Goal: Task Accomplishment & Management: Use online tool/utility

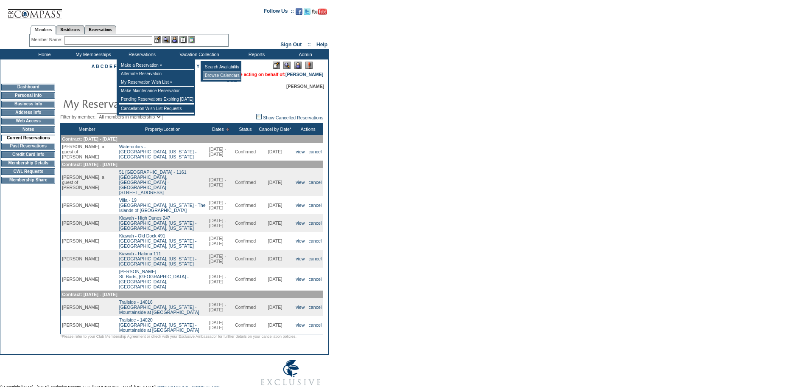
click at [214, 76] on td "Browse Calendars" at bounding box center [222, 75] width 38 height 8
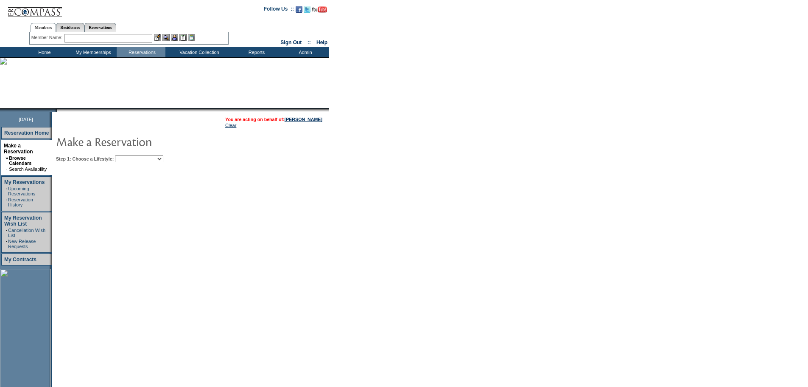
click at [163, 162] on select "Beach Leisure Metropolitan Mountain OIAL for Adventure OIAL for Couples OIAL fo…" at bounding box center [139, 158] width 48 height 7
select select "Beach"
click at [129, 156] on select "Beach Leisure Metropolitan Mountain OIAL for Adventure OIAL for Couples OIAL fo…" at bounding box center [139, 158] width 48 height 7
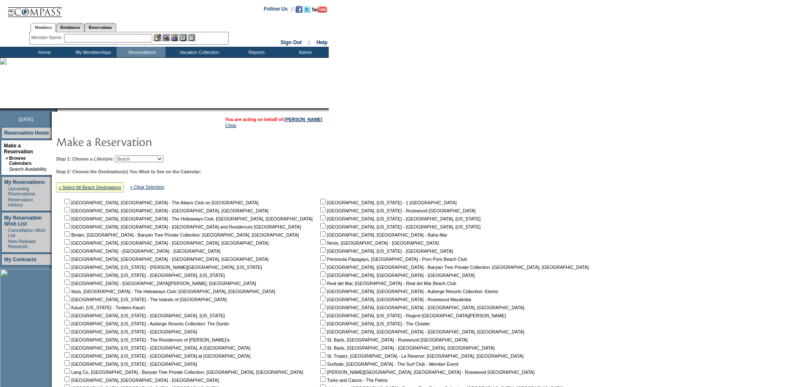
click at [70, 316] on input "checkbox" at bounding box center [68, 315] width 6 height 6
checkbox input "true"
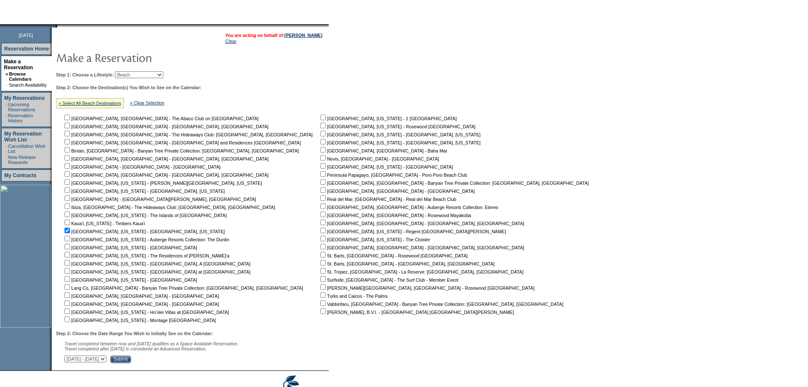
scroll to position [128, 0]
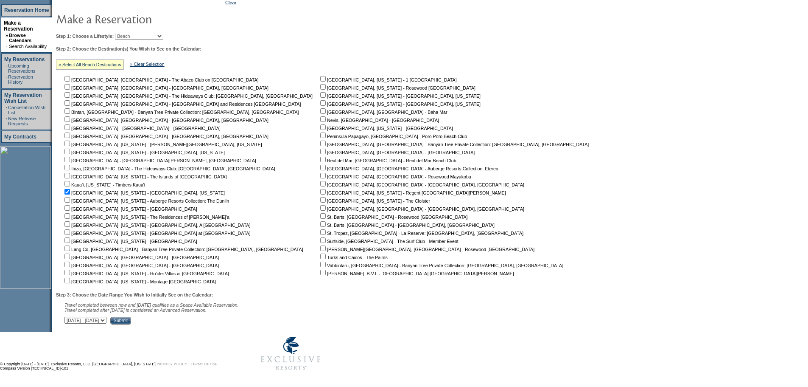
click at [107, 320] on select "September 2, 2025 - October 17, 2025 October 18, 2025 - December 1, 2025 Decemb…" at bounding box center [86, 320] width 42 height 7
select select "7/15/2026|8/28/2026"
click at [69, 317] on select "September 2, 2025 - October 17, 2025 October 18, 2025 - December 1, 2025 Decemb…" at bounding box center [86, 320] width 42 height 7
click at [131, 318] on input "Submit" at bounding box center [120, 321] width 21 height 8
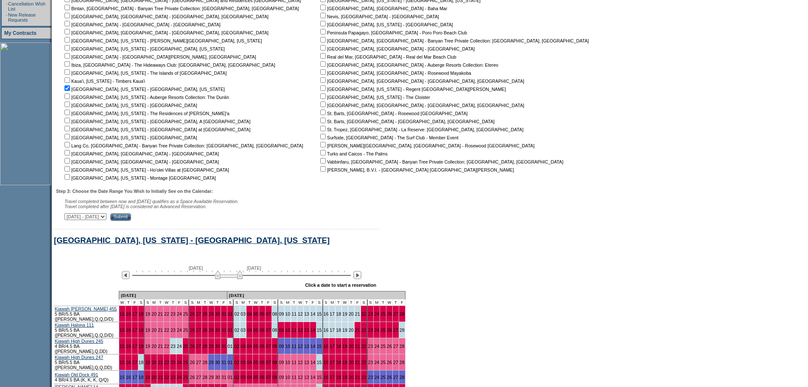
scroll to position [139, 0]
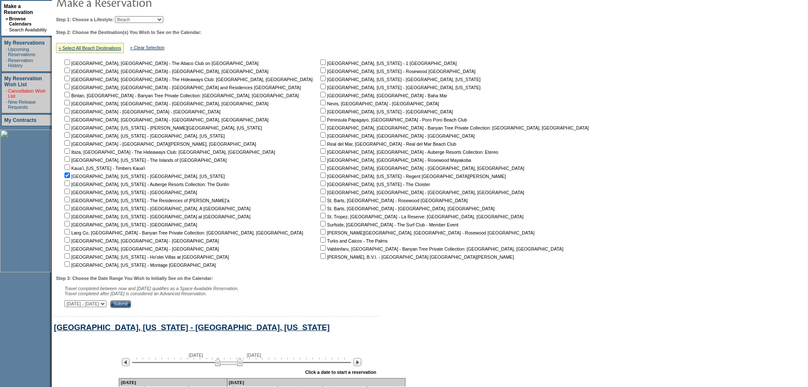
click at [28, 88] on link "Cancellation Wish List" at bounding box center [26, 93] width 37 height 10
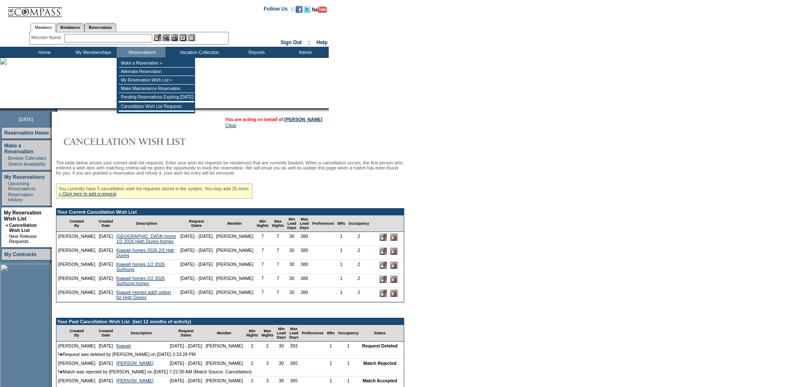
click at [140, 38] on input "text" at bounding box center [108, 38] width 88 height 8
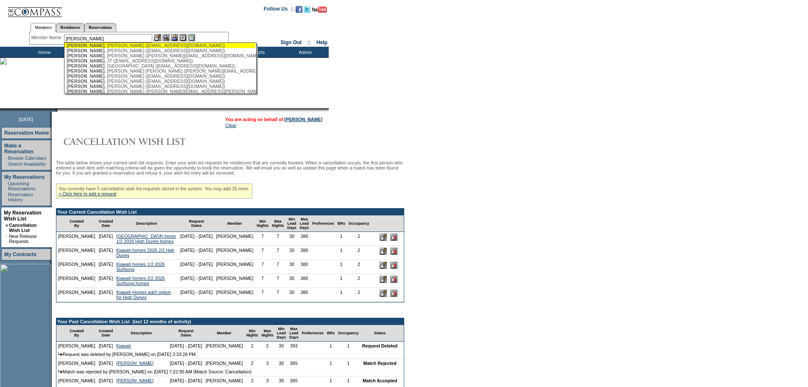
scroll to position [40, 0]
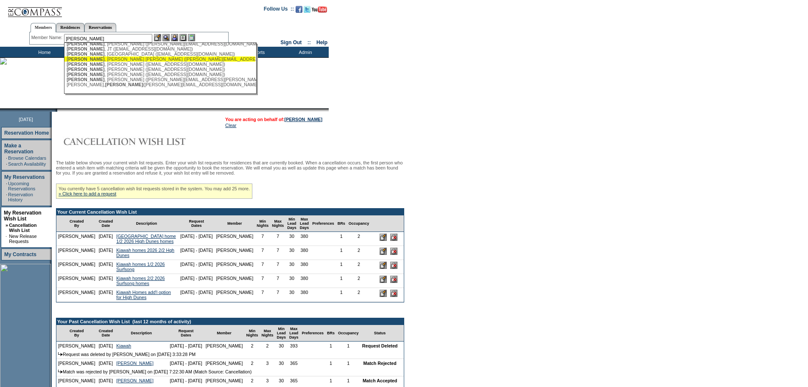
click at [132, 58] on div "Elliott , Mary Anne (brad.elliott@bell.net)" at bounding box center [160, 58] width 187 height 5
type input "Elliott, Mary Anne (brad.elliott@bell.net)"
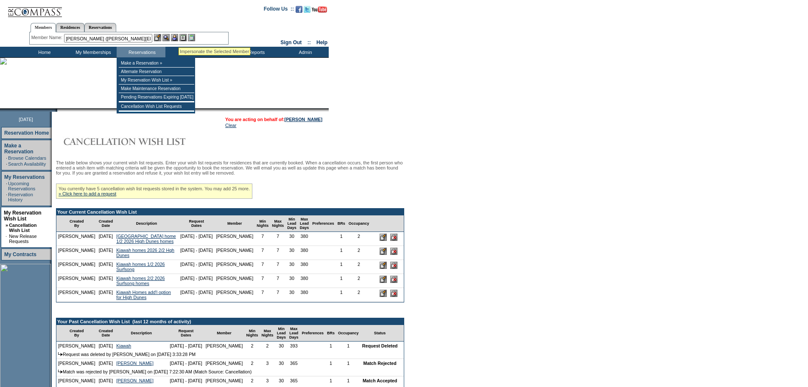
click at [177, 36] on img at bounding box center [174, 37] width 7 height 7
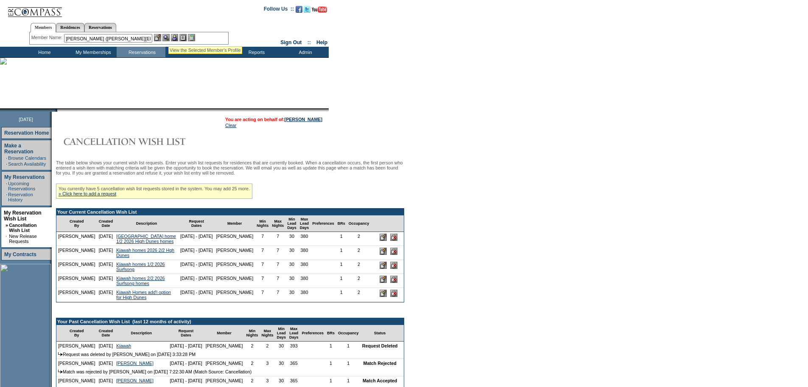
click at [168, 36] on img at bounding box center [166, 37] width 7 height 7
